Goal: Check status: Check status

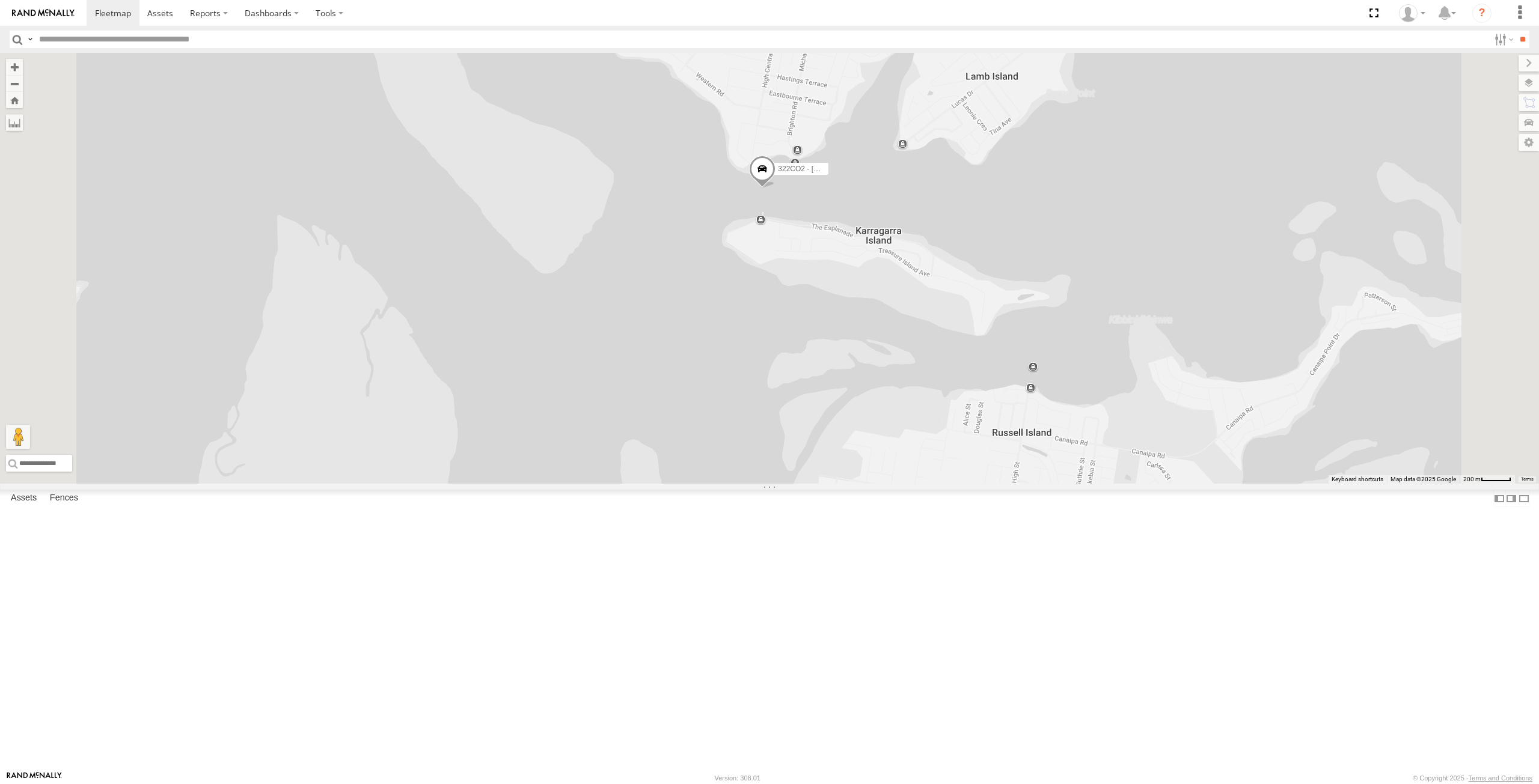
click at [775, 188] on span at bounding box center [762, 171] width 26 height 32
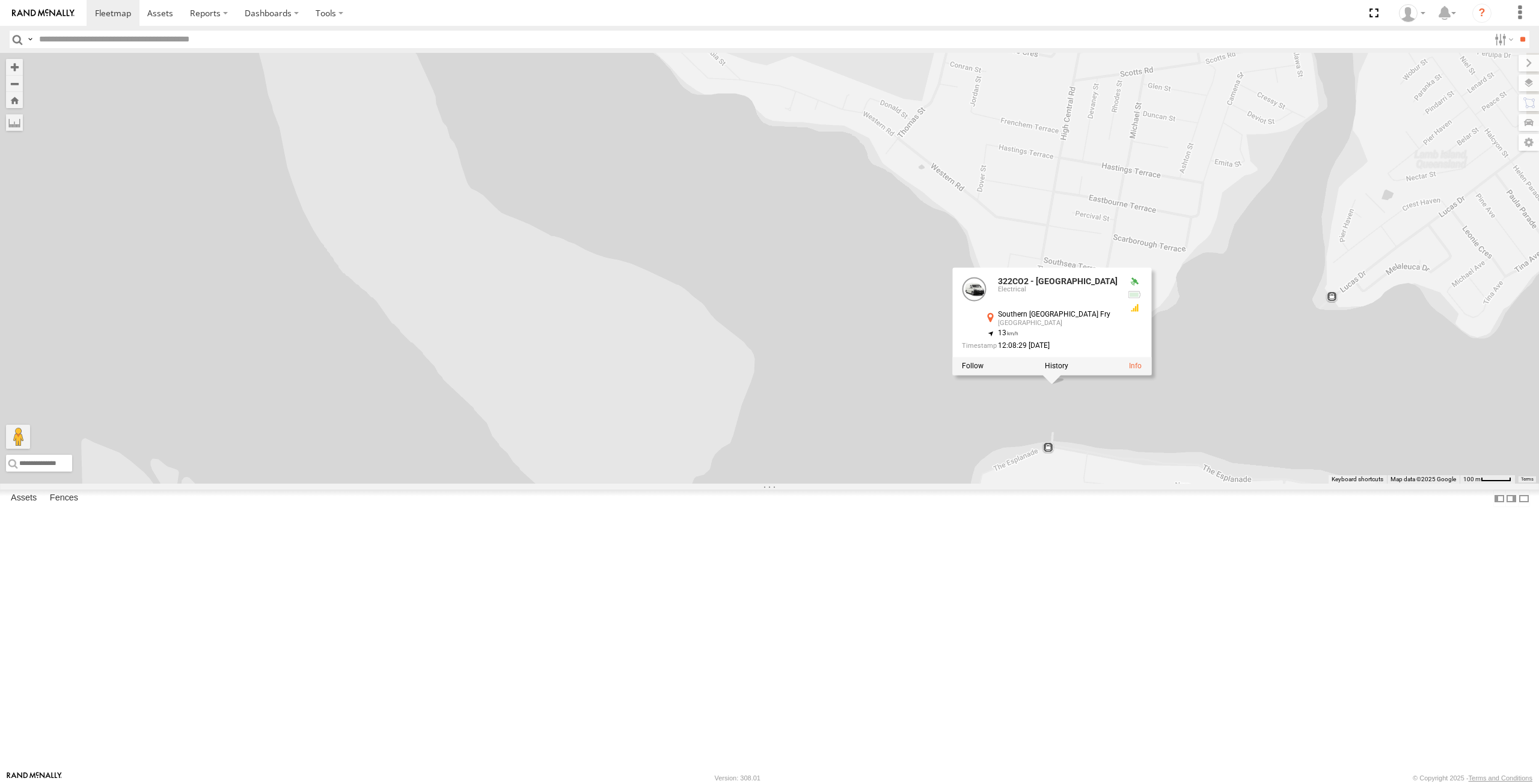
drag, startPoint x: 1157, startPoint y: 455, endPoint x: 1389, endPoint y: 810, distance: 424.1
click at [1389, 783] on html at bounding box center [770, 392] width 1539 height 784
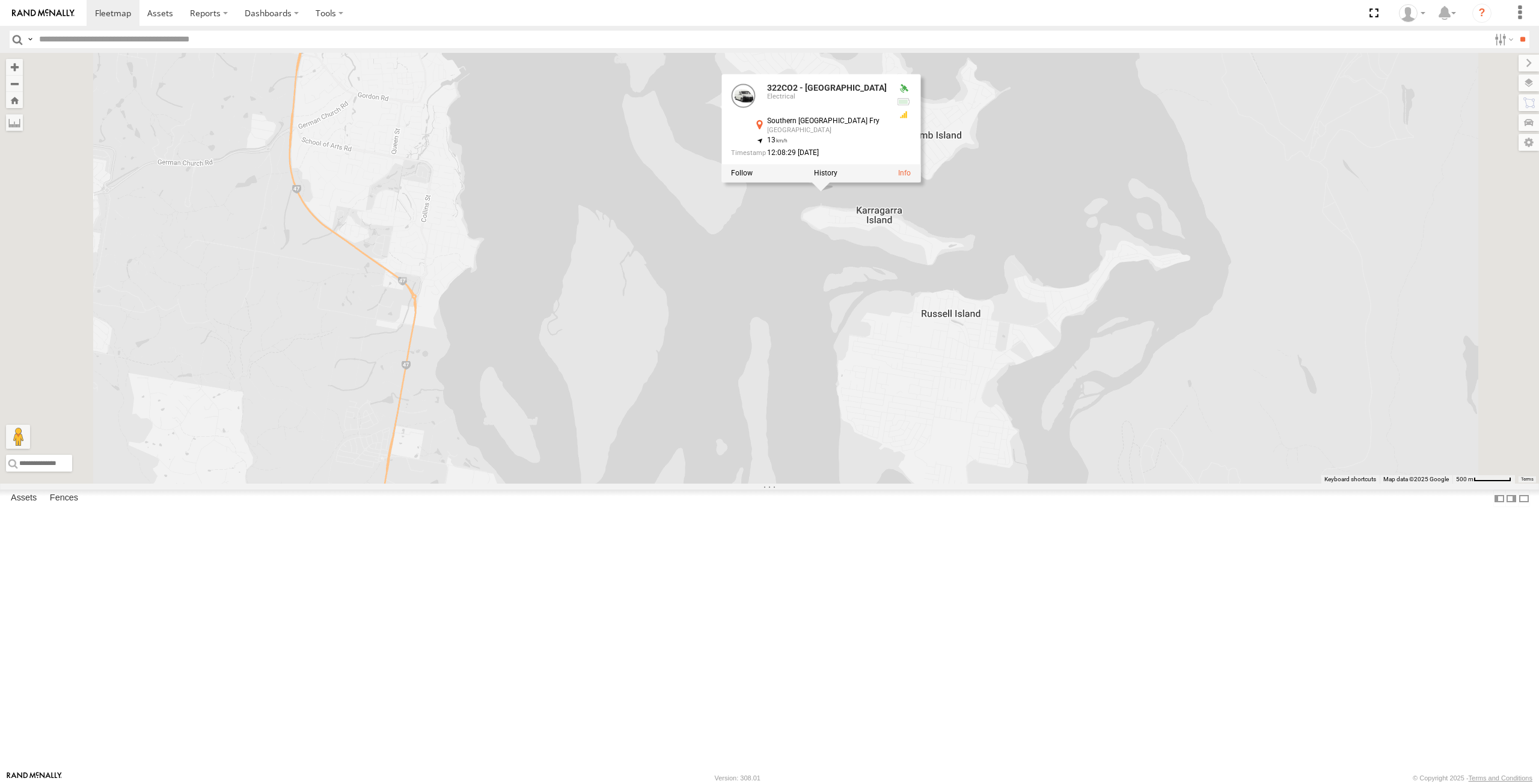
drag, startPoint x: 849, startPoint y: 375, endPoint x: 862, endPoint y: 282, distance: 93.9
click at [862, 282] on div "605GA3 - Jayden Brider 307YVY - Cameron G 640ZWO - Aiden 324CO2 - Osi 322CO2 - …" at bounding box center [770, 268] width 1539 height 431
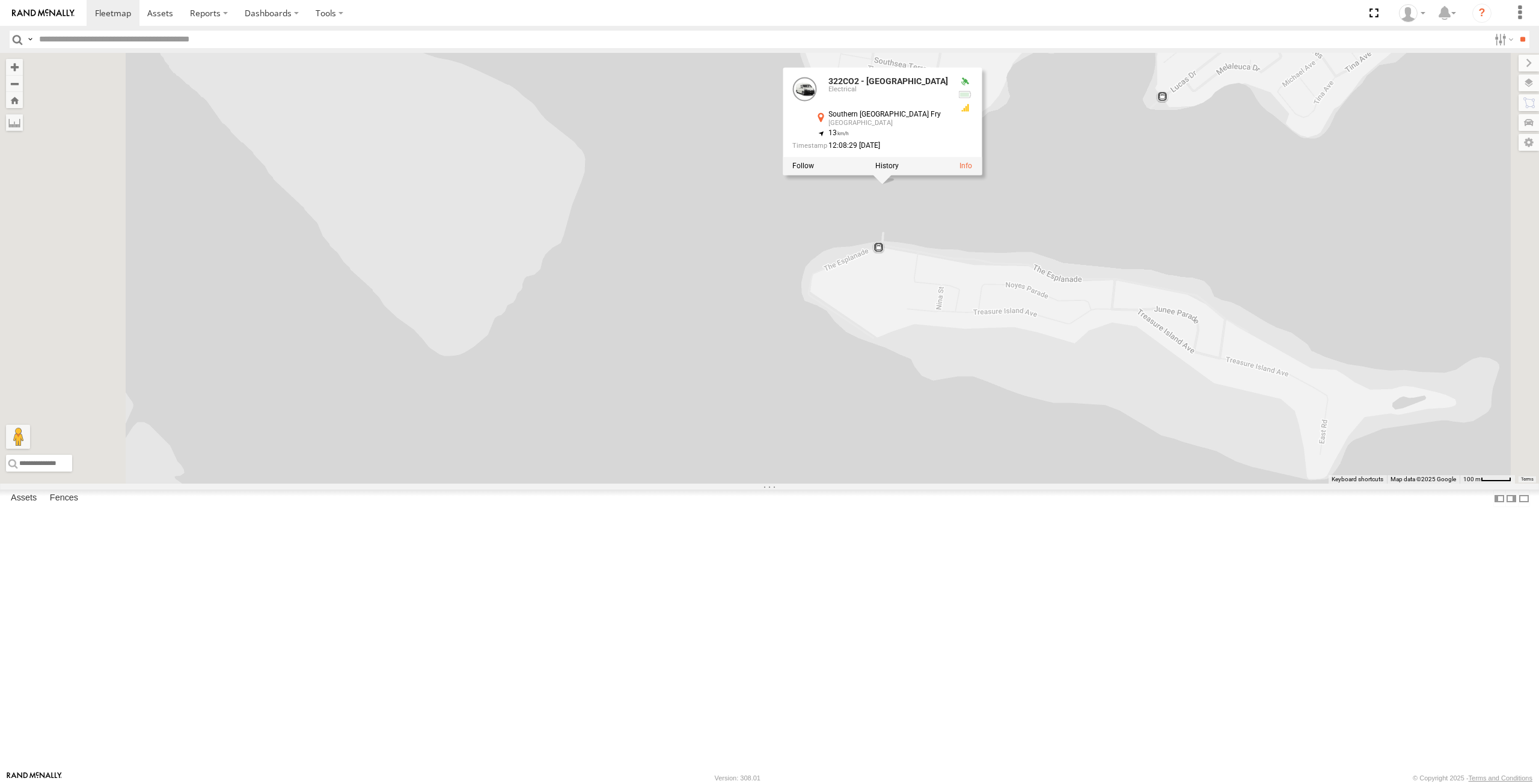
click at [999, 360] on div "605GA3 - Jayden Brider 307YVY - Cameron G 640ZWO - Aiden 324CO2 - Osi 322CO2 - …" at bounding box center [770, 268] width 1539 height 431
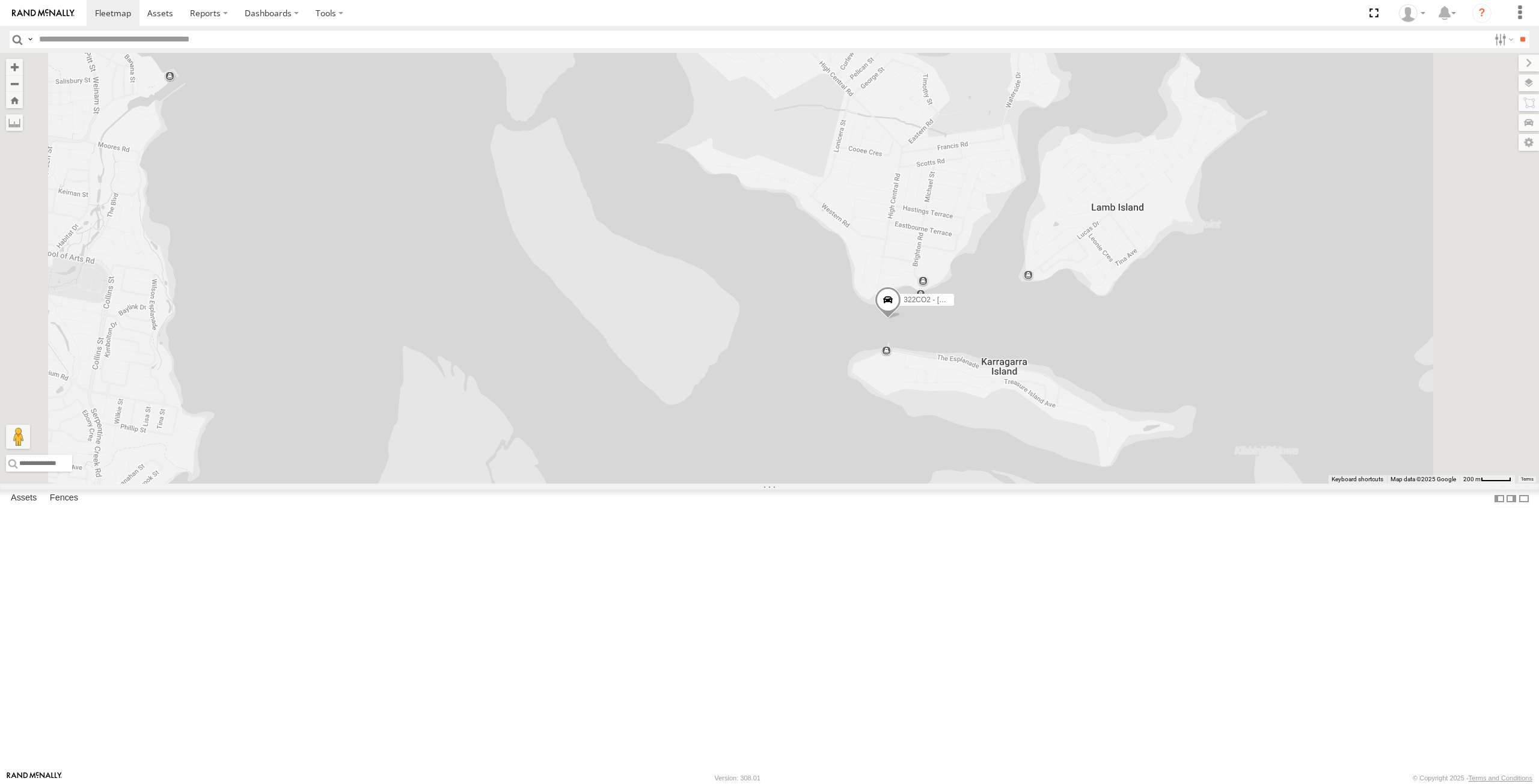
drag, startPoint x: 1000, startPoint y: 153, endPoint x: 976, endPoint y: 385, distance: 233.2
click at [976, 385] on div "605GA3 - Jayden Brider 307YVY - [PERSON_NAME] 640ZWO - Aiden 324CO2 - Osi 322CO…" at bounding box center [770, 268] width 1539 height 431
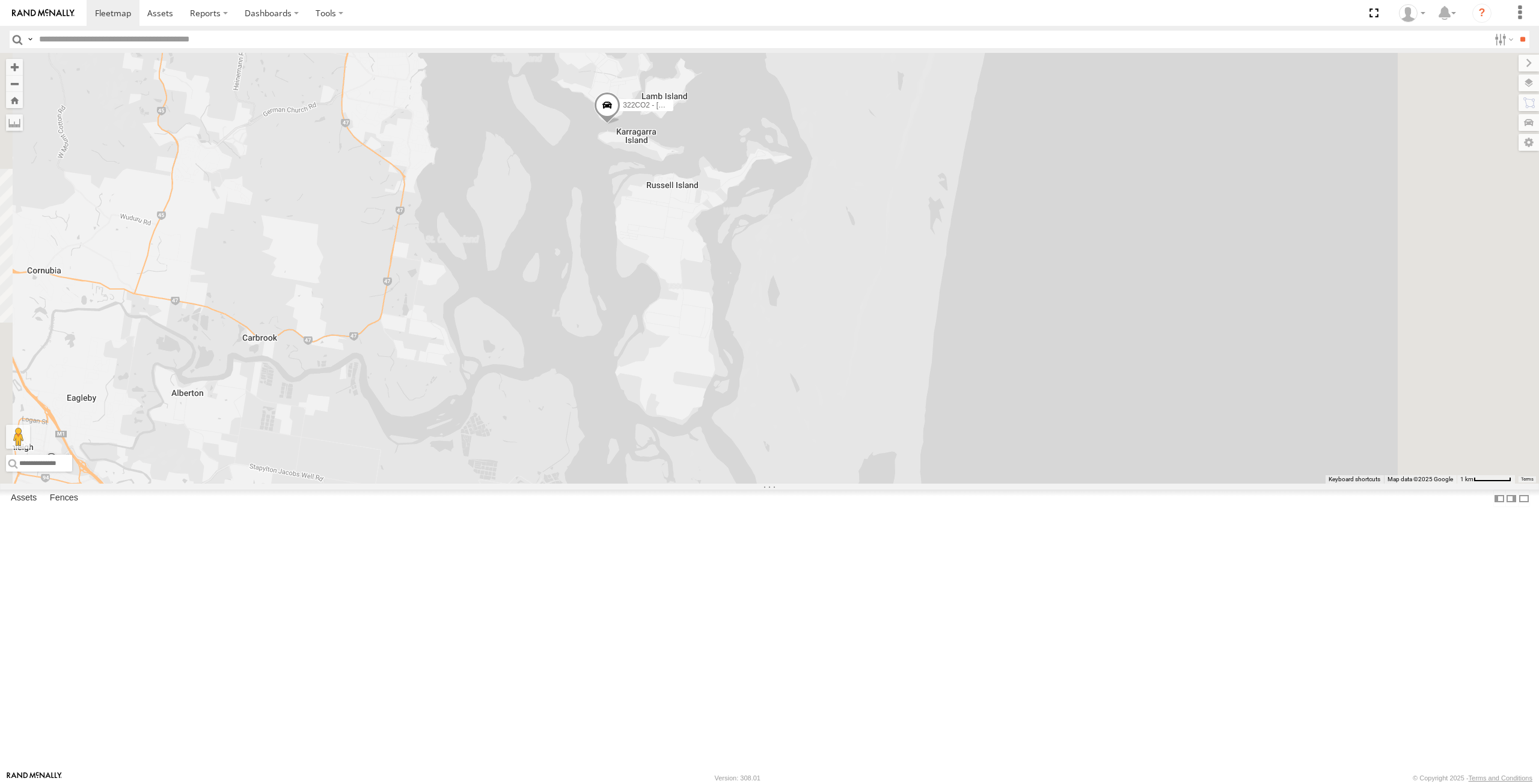
drag, startPoint x: 938, startPoint y: 427, endPoint x: 926, endPoint y: 620, distance: 193.4
click at [926, 484] on div "322CO2 - Kent 324CO2 - Osi 179FC9 - [PERSON_NAME] 323CO2 - Dom 896AD5 - [PERSON…" at bounding box center [770, 268] width 1539 height 431
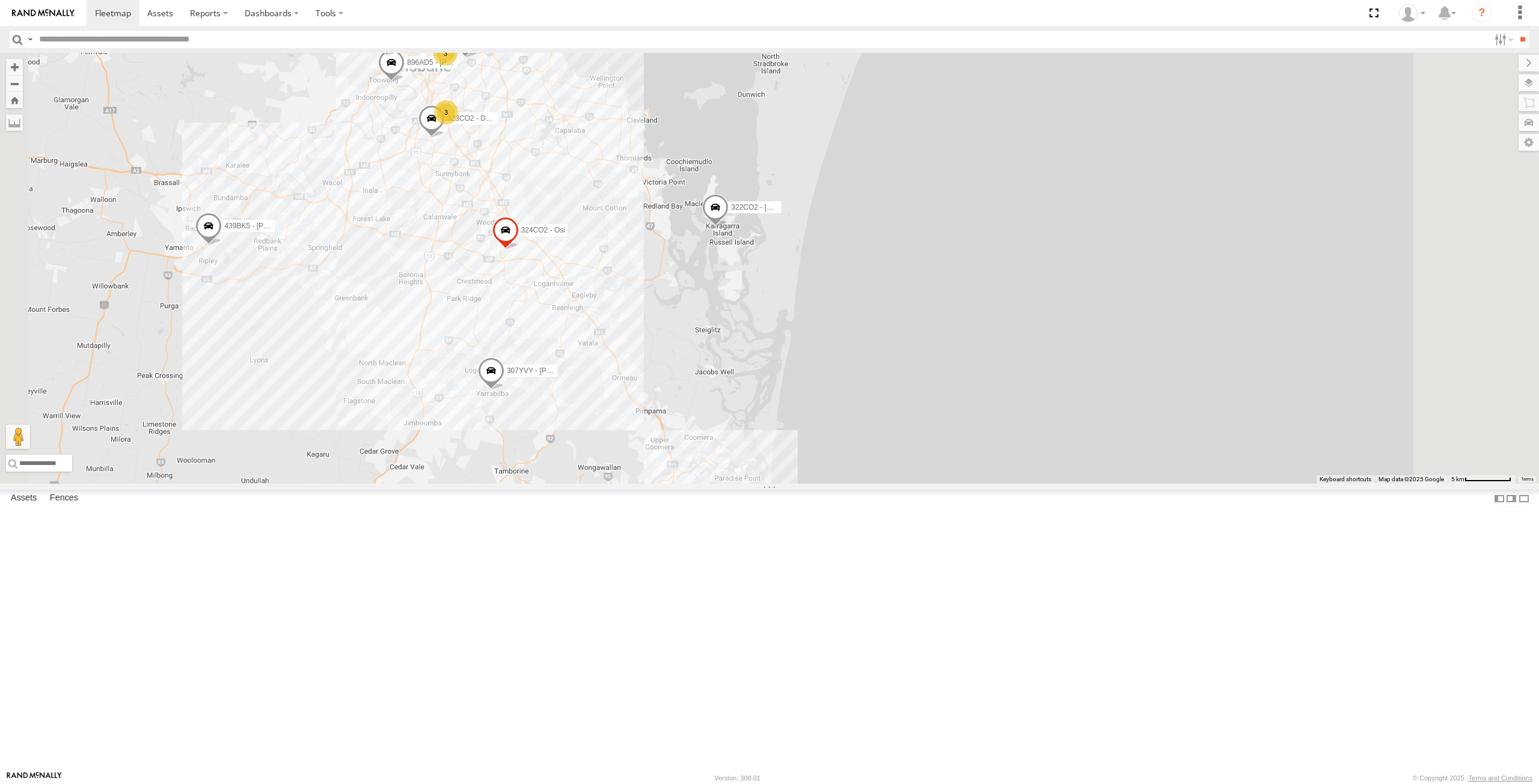
drag, startPoint x: 912, startPoint y: 706, endPoint x: 888, endPoint y: 576, distance: 132.2
click at [888, 484] on div "322CO2 - Kent 324CO2 - Osi 179FC9 - [PERSON_NAME] 323CO2 - Dom 896AD5 - [PERSON…" at bounding box center [770, 268] width 1539 height 431
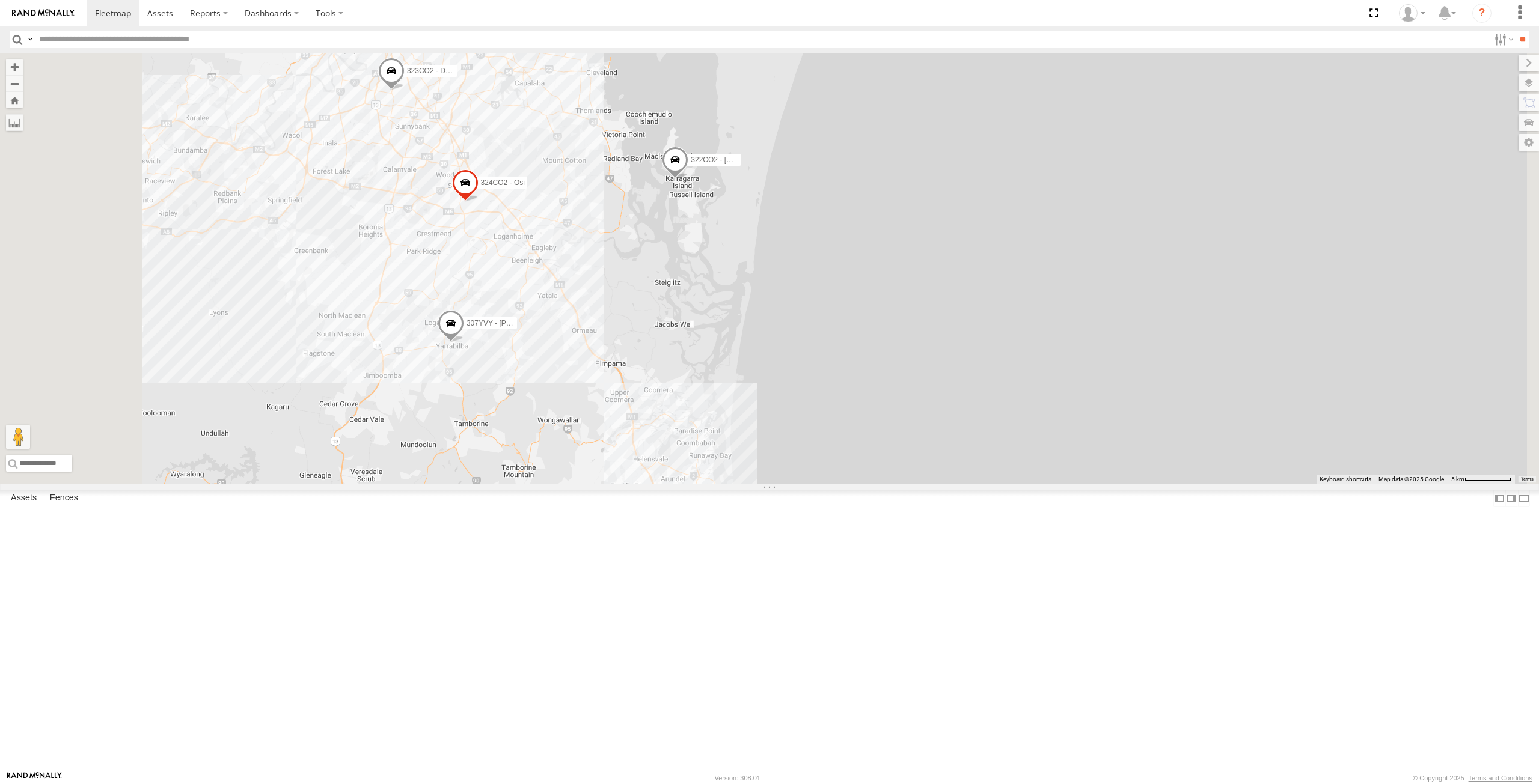
drag, startPoint x: 700, startPoint y: 157, endPoint x: 785, endPoint y: 355, distance: 215.5
click at [773, 361] on div "307YVY - Cameron G 324CO2 - Osi 322CO2 - [GEOGRAPHIC_DATA] 640ZWO - Aiden 323CO…" at bounding box center [770, 268] width 1539 height 431
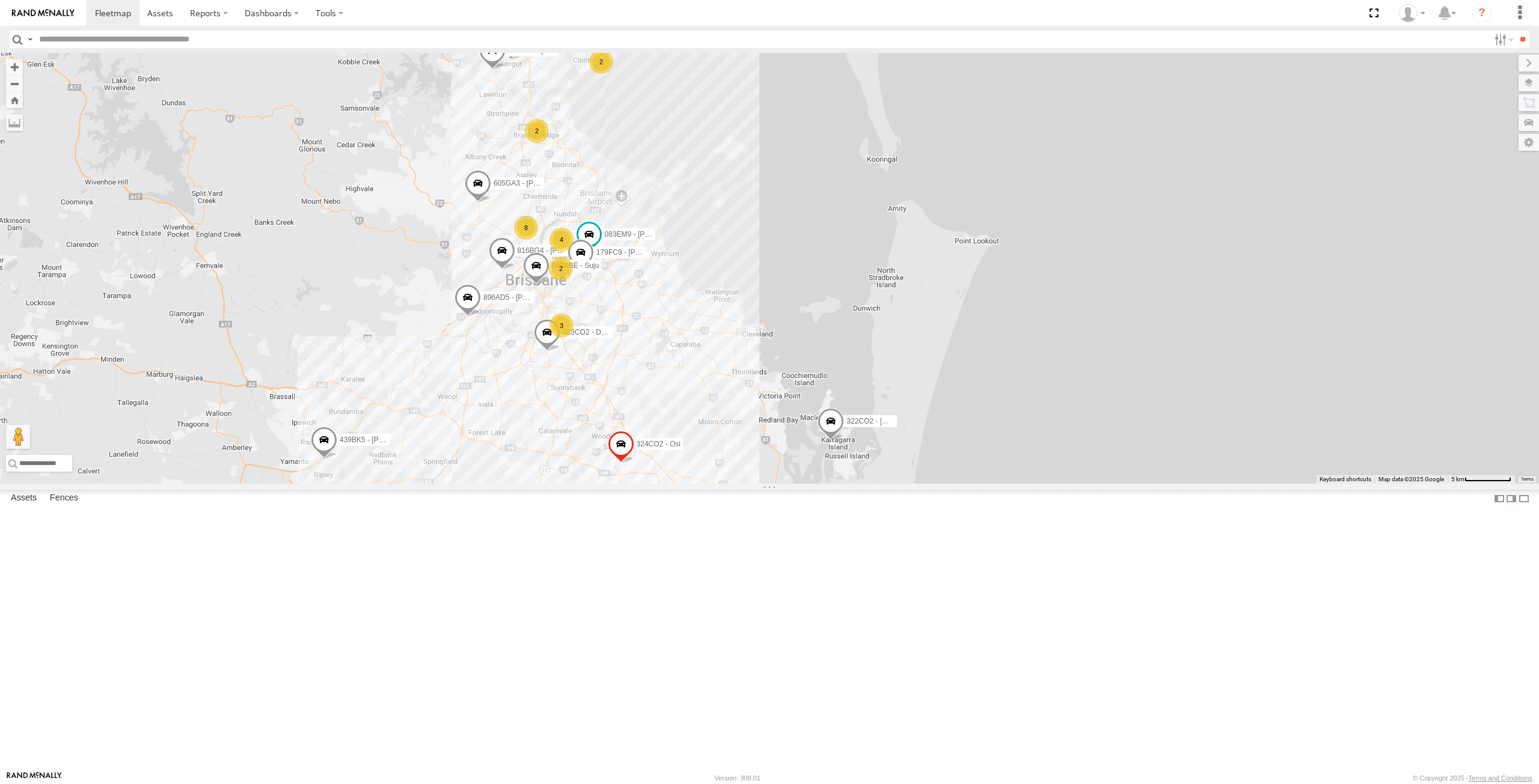
drag, startPoint x: 628, startPoint y: 187, endPoint x: 768, endPoint y: 439, distance: 288.3
click at [780, 450] on div "605GA3 - Jayden Brider 816BG4 - [PERSON_NAME] L 307YVY - Cameron G 083EM9 - [PE…" at bounding box center [770, 268] width 1539 height 431
